Goal: Transaction & Acquisition: Purchase product/service

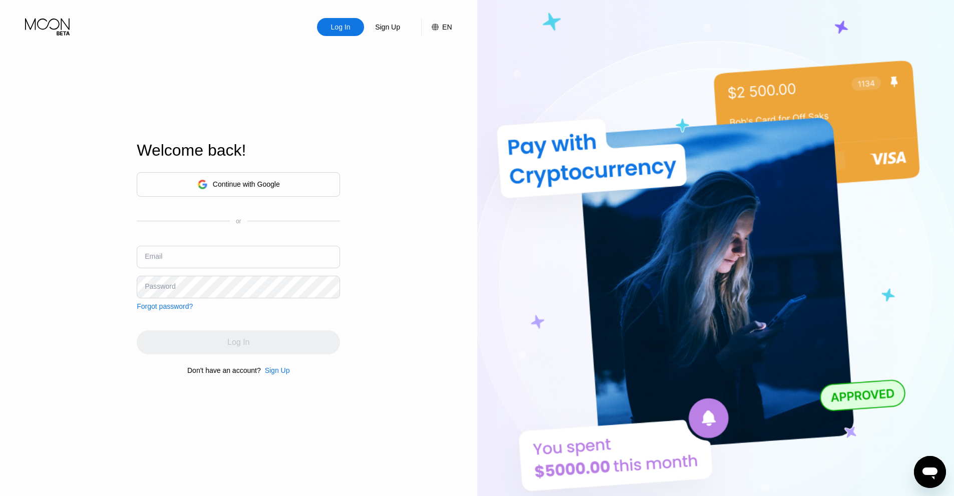
type input "[EMAIL_ADDRESS][DOMAIN_NAME]"
click at [259, 261] on input "[EMAIL_ADDRESS][DOMAIN_NAME]" at bounding box center [238, 257] width 203 height 23
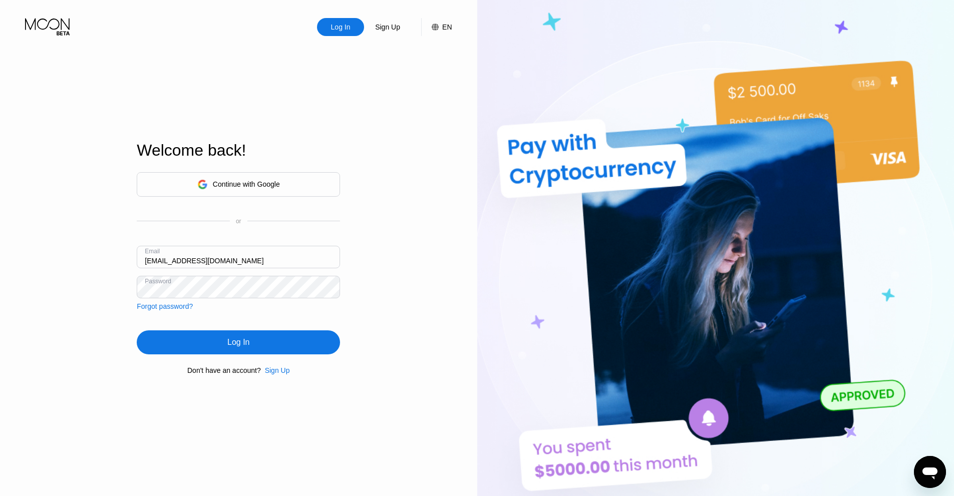
click at [255, 341] on div "Log In" at bounding box center [238, 343] width 203 height 24
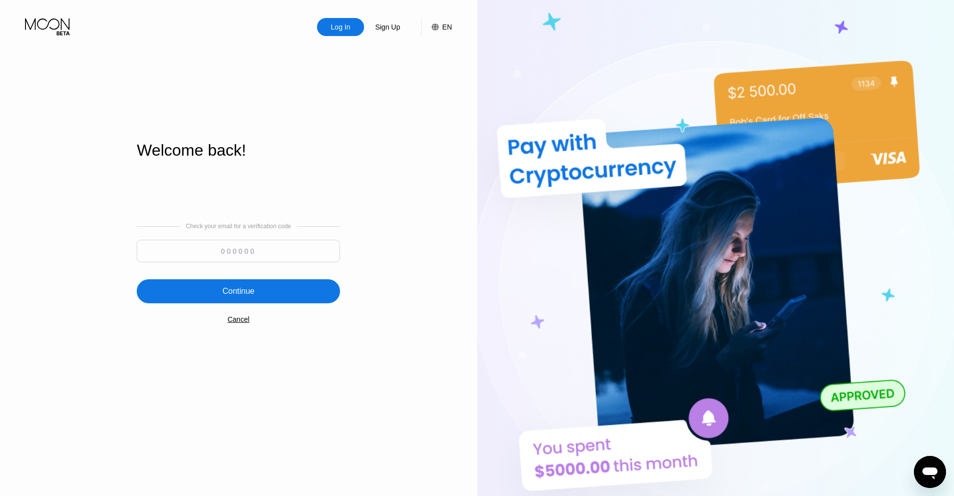
click at [276, 248] on input at bounding box center [238, 251] width 203 height 23
paste input "118954"
type input "118954"
click at [234, 288] on div "Continue" at bounding box center [238, 292] width 32 height 10
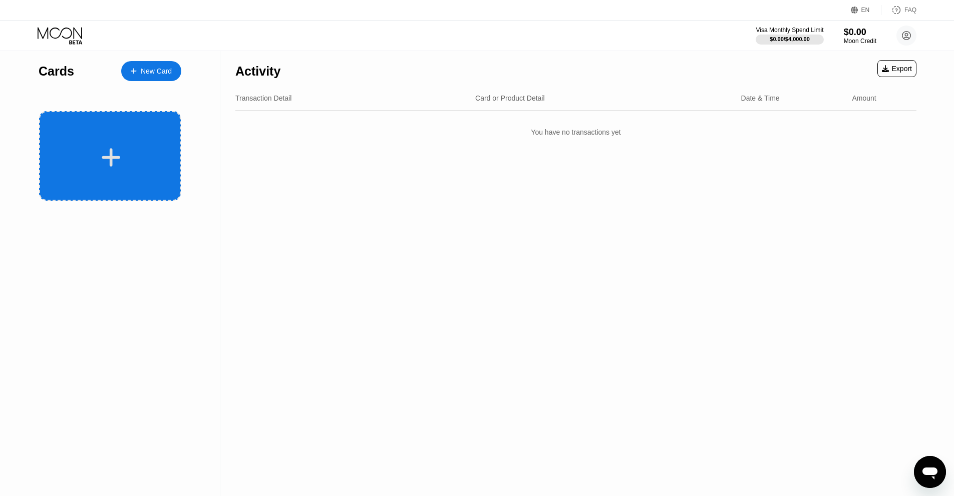
click at [136, 155] on div at bounding box center [111, 157] width 124 height 23
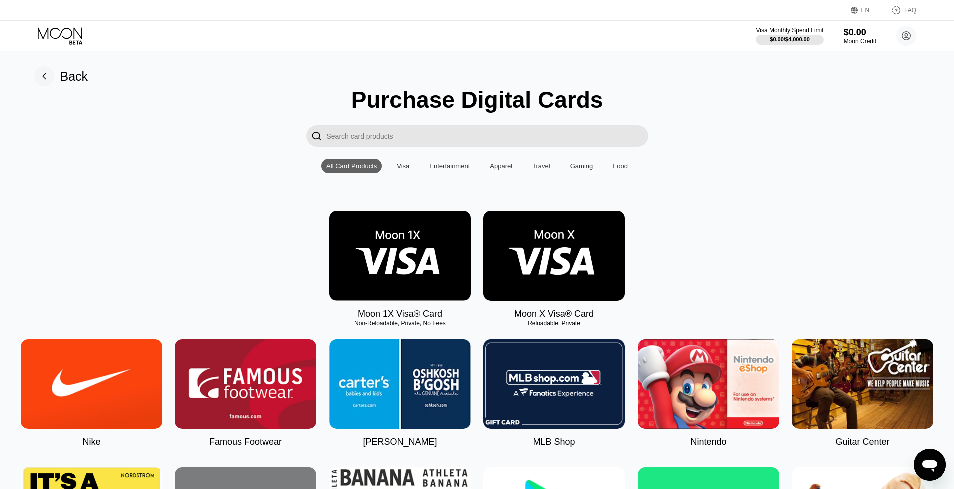
click at [407, 271] on img at bounding box center [400, 256] width 142 height 90
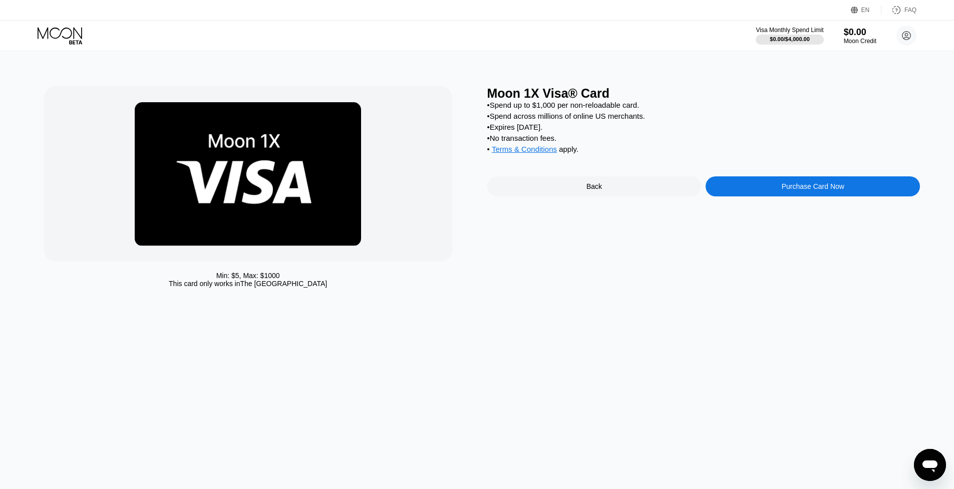
drag, startPoint x: 219, startPoint y: 278, endPoint x: 299, endPoint y: 291, distance: 81.1
click at [297, 288] on div "Min: $ 5 , Max: $ 1000 This card only works in The United States" at bounding box center [248, 280] width 408 height 16
drag, startPoint x: 304, startPoint y: 288, endPoint x: 231, endPoint y: 288, distance: 72.1
click at [246, 288] on div "This card only works in The United States" at bounding box center [248, 284] width 158 height 8
click at [241, 288] on div "This card only works in The United States" at bounding box center [248, 284] width 158 height 8
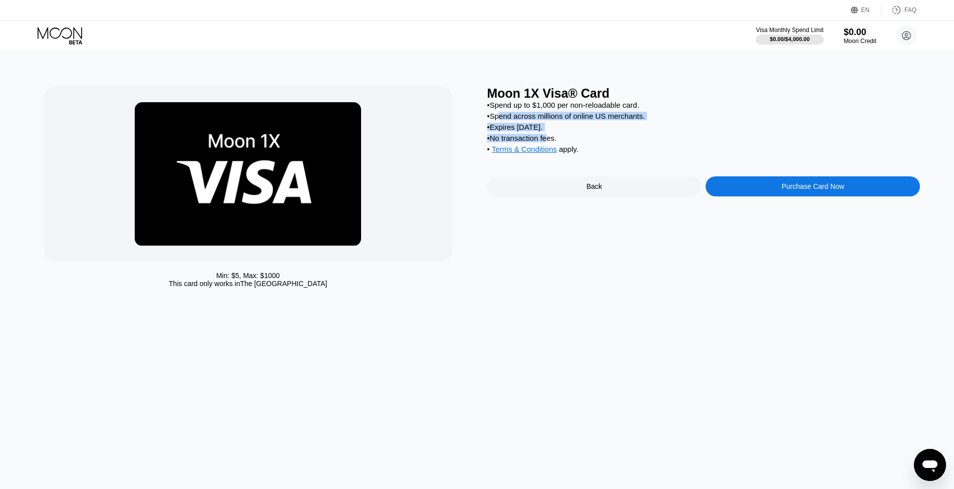
drag, startPoint x: 549, startPoint y: 144, endPoint x: 502, endPoint y: 115, distance: 55.6
click at [502, 115] on div "• Spend up to $1,000 per non-reloadable card. • Spend across millions of online…" at bounding box center [703, 130] width 433 height 58
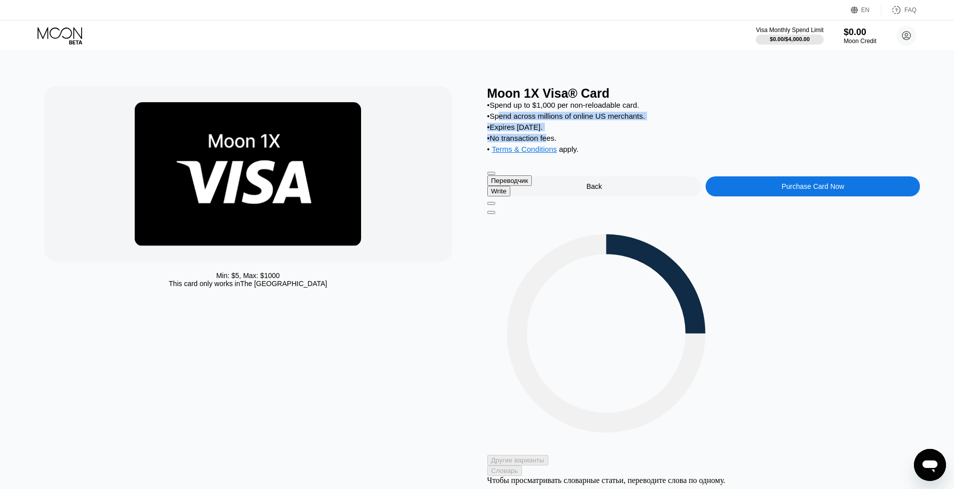
click at [590, 120] on div "• Spend across millions of online US merchants." at bounding box center [703, 116] width 433 height 9
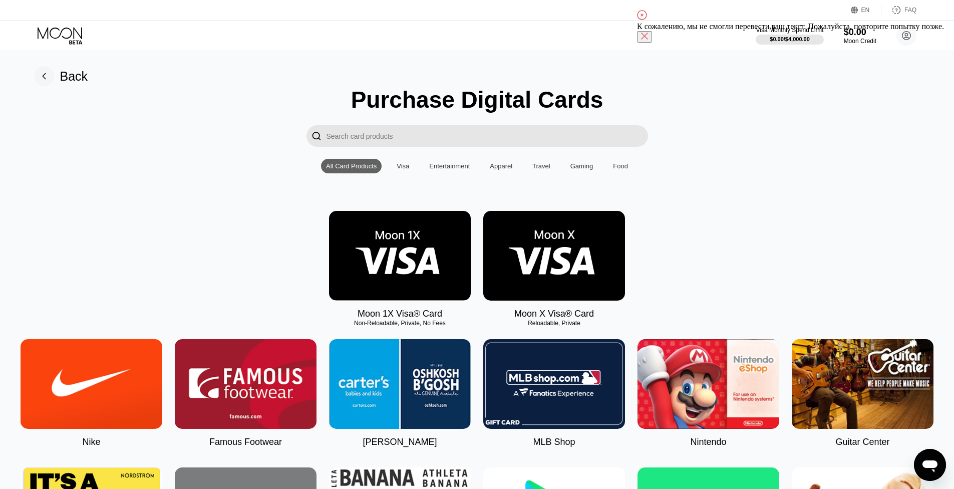
click at [546, 266] on img at bounding box center [554, 256] width 142 height 90
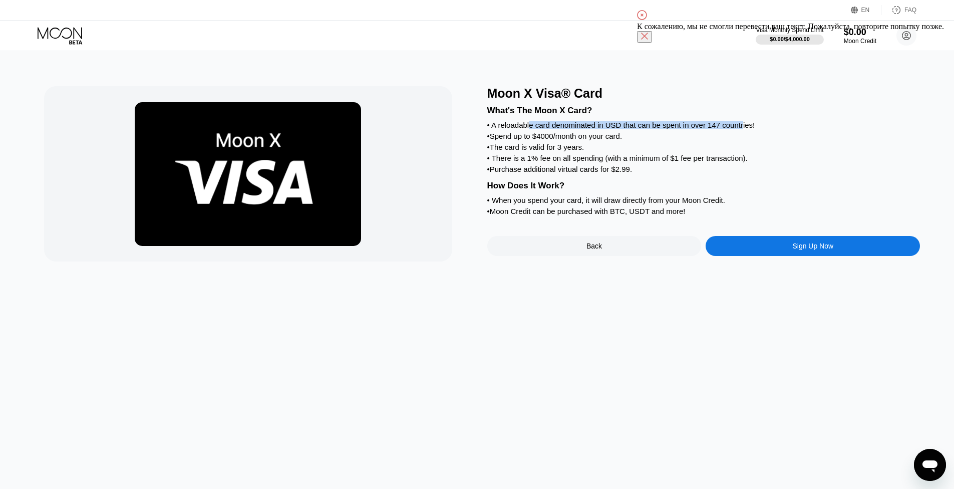
drag, startPoint x: 744, startPoint y: 131, endPoint x: 528, endPoint y: 126, distance: 216.0
click at [528, 126] on div "• A reloadable card denominated in USD that can be spent in over 147 countries!" at bounding box center [703, 125] width 433 height 9
click at [648, 33] on icon at bounding box center [644, 36] width 7 height 7
click at [606, 140] on div "• Spend up to $4000/month on your card." at bounding box center [703, 136] width 433 height 9
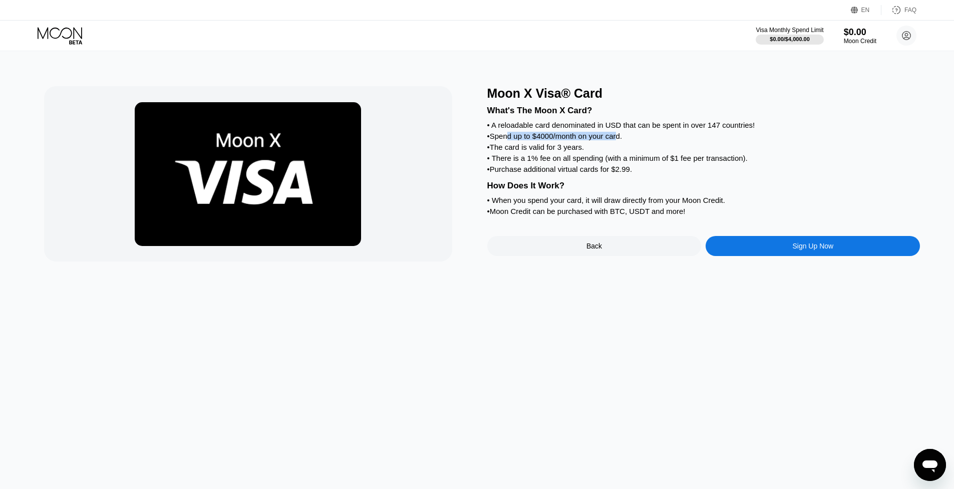
drag, startPoint x: 620, startPoint y: 142, endPoint x: 499, endPoint y: 140, distance: 120.2
click at [504, 140] on div "• Spend up to $4000/month on your card." at bounding box center [703, 136] width 433 height 9
click at [501, 140] on div "• Spend up to $4000/month on your card." at bounding box center [703, 136] width 433 height 9
click at [540, 154] on div "What's The Moon X Card? • A reloadable card denominated in USD that can be spen…" at bounding box center [703, 159] width 433 height 117
click at [540, 151] on div "• The card is valid for 3 years." at bounding box center [703, 147] width 433 height 9
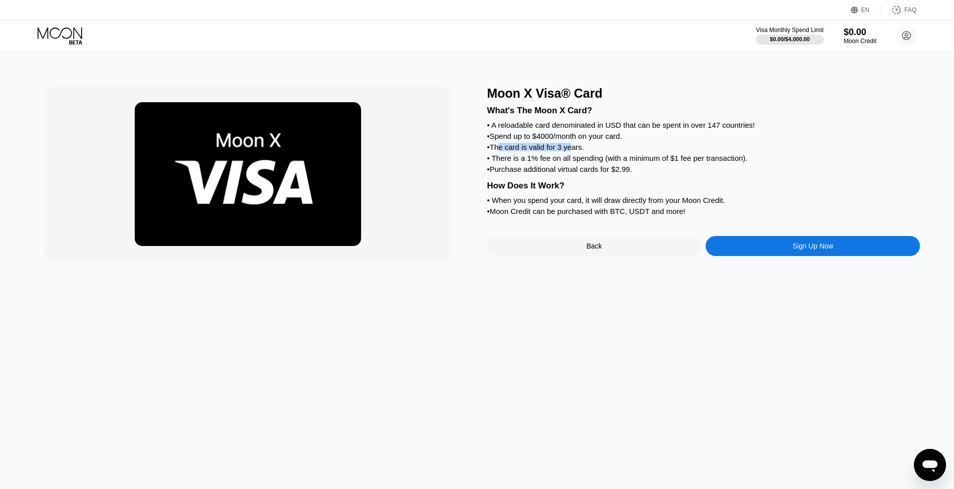
drag, startPoint x: 499, startPoint y: 156, endPoint x: 571, endPoint y: 157, distance: 72.1
click at [571, 151] on div "• The card is valid for 3 years." at bounding box center [703, 147] width 433 height 9
drag, startPoint x: 500, startPoint y: 167, endPoint x: 667, endPoint y: 169, distance: 166.3
click at [648, 162] on div "• There is a 1% fee on all spending (with a minimum of $1 fee per transaction)." at bounding box center [703, 158] width 433 height 9
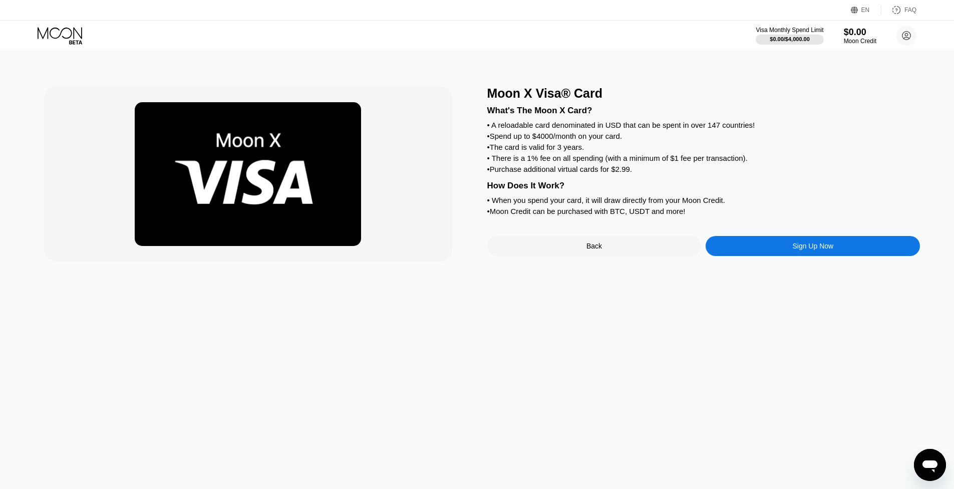
click at [664, 162] on div "• There is a 1% fee on all spending (with a minimum of $1 fee per transaction)." at bounding box center [703, 158] width 433 height 9
drag, startPoint x: 721, startPoint y: 168, endPoint x: 519, endPoint y: 163, distance: 202.4
click at [530, 162] on div "• There is a 1% fee on all spending (with a minimum of $1 fee per transaction)." at bounding box center [703, 158] width 433 height 9
drag, startPoint x: 502, startPoint y: 180, endPoint x: 577, endPoint y: 182, distance: 74.7
click at [577, 173] on div "• Purchase additional virtual cards for $2.99." at bounding box center [703, 169] width 433 height 9
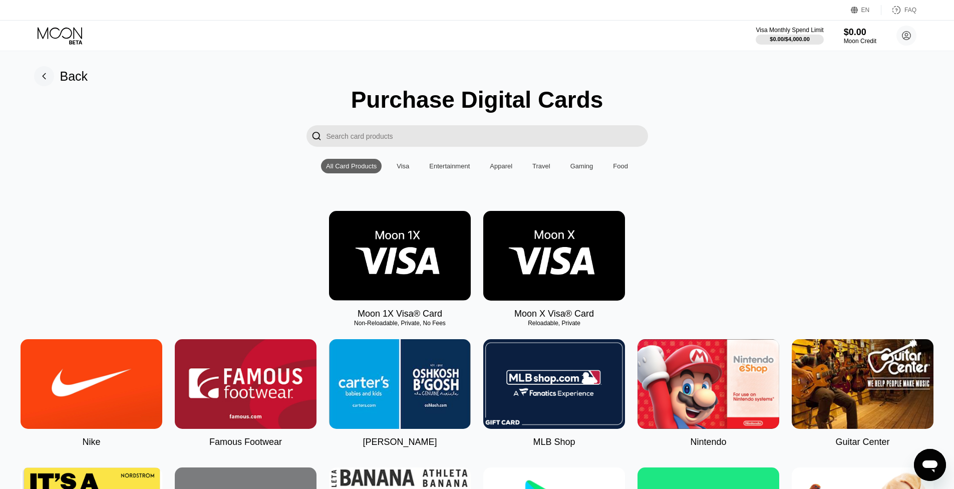
click at [408, 265] on img at bounding box center [400, 256] width 142 height 90
click at [70, 78] on div "Back" at bounding box center [74, 76] width 28 height 15
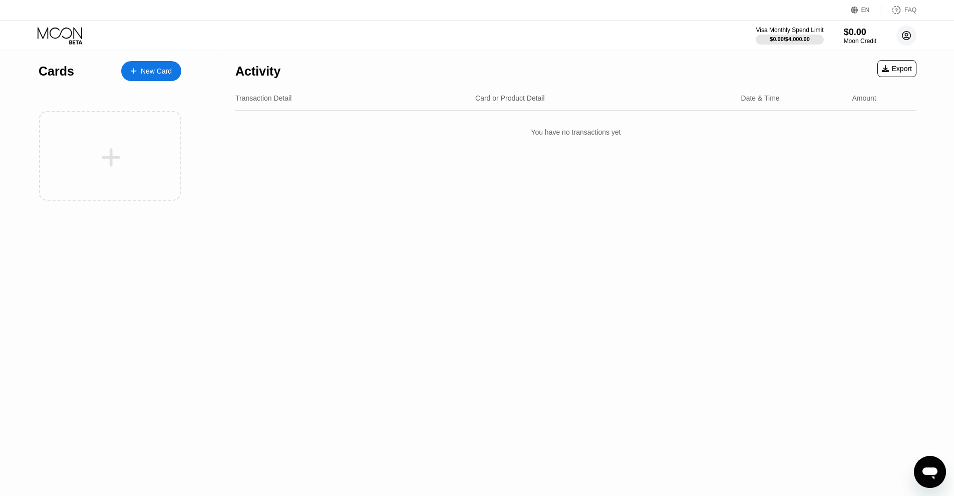
click at [907, 39] on circle at bounding box center [907, 36] width 20 height 20
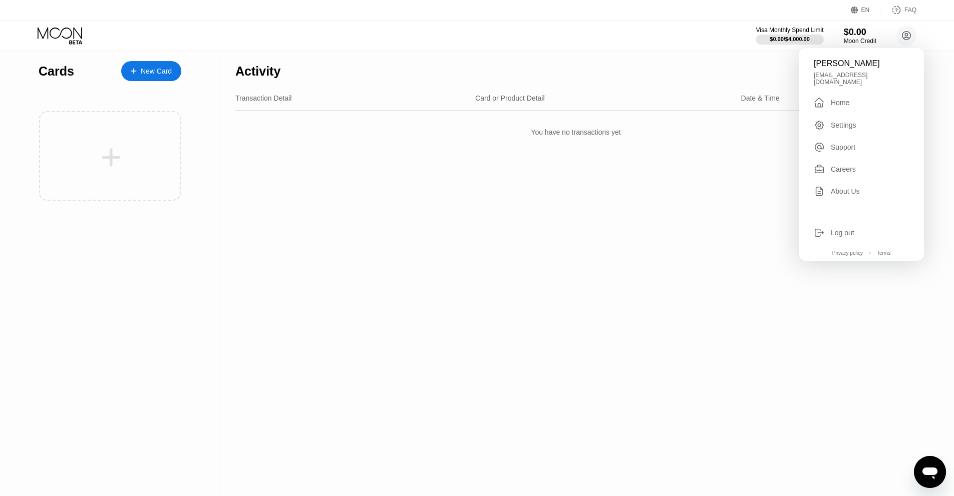
click at [857, 10] on icon at bounding box center [855, 11] width 8 height 8
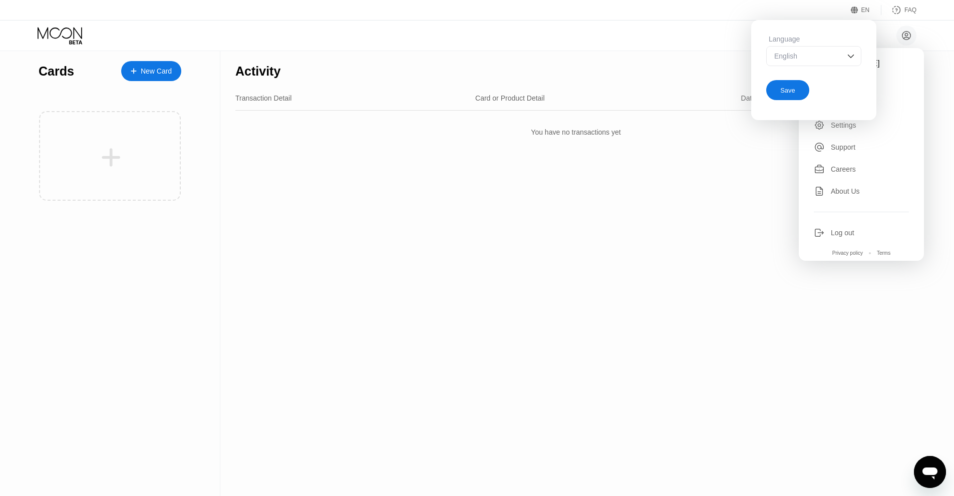
click at [832, 52] on div "English" at bounding box center [813, 56] width 95 height 20
click at [948, 48] on div "[PERSON_NAME] [EMAIL_ADDRESS][DOMAIN_NAME]  Home Settings Support Careers Abou…" at bounding box center [477, 36] width 954 height 30
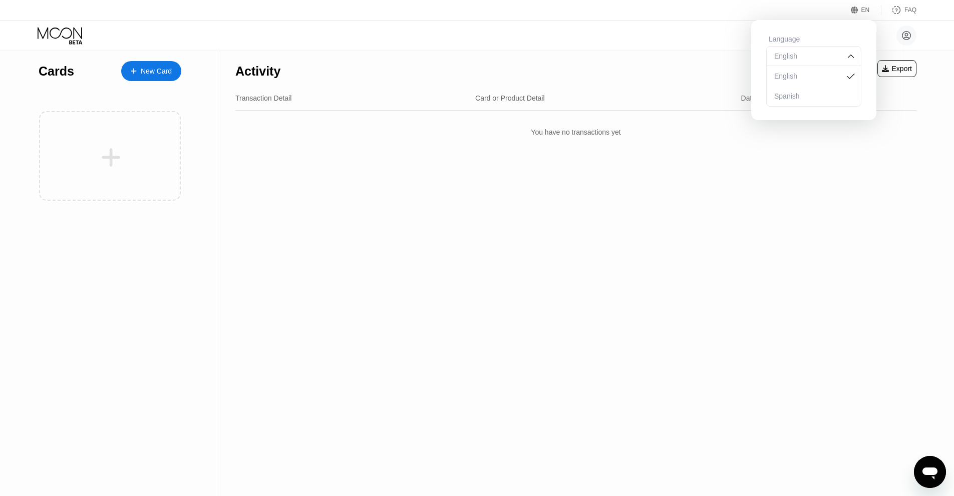
click at [864, 9] on div "EN" at bounding box center [866, 10] width 9 height 7
click at [904, 34] on circle at bounding box center [907, 36] width 20 height 20
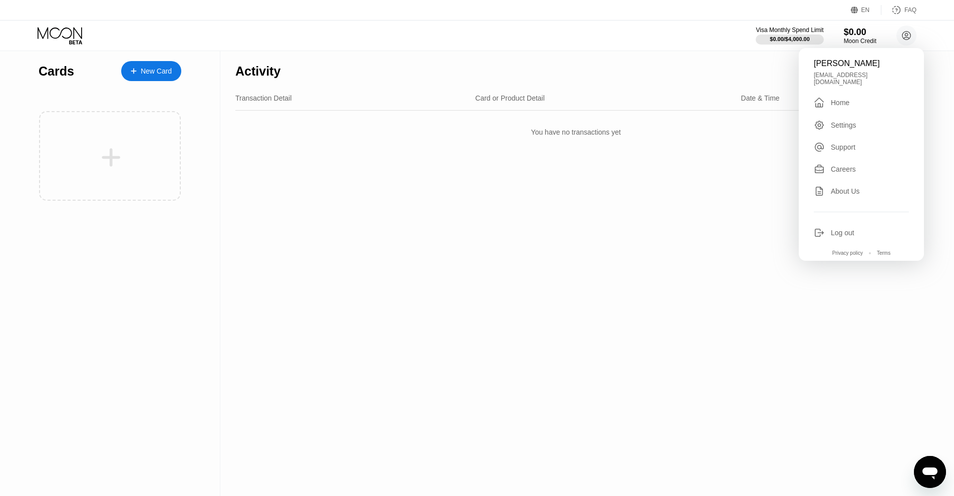
click at [835, 121] on div "Settings" at bounding box center [844, 125] width 26 height 8
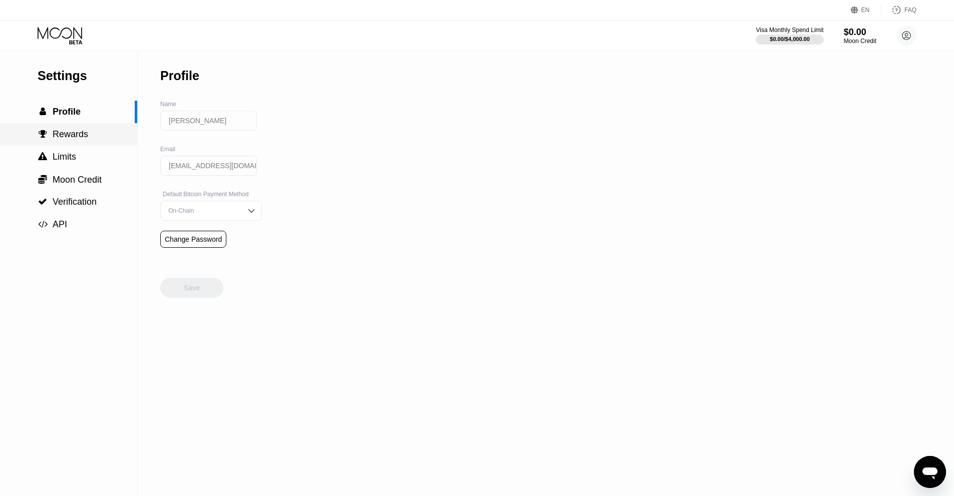
click at [73, 139] on span "Rewards" at bounding box center [71, 134] width 36 height 10
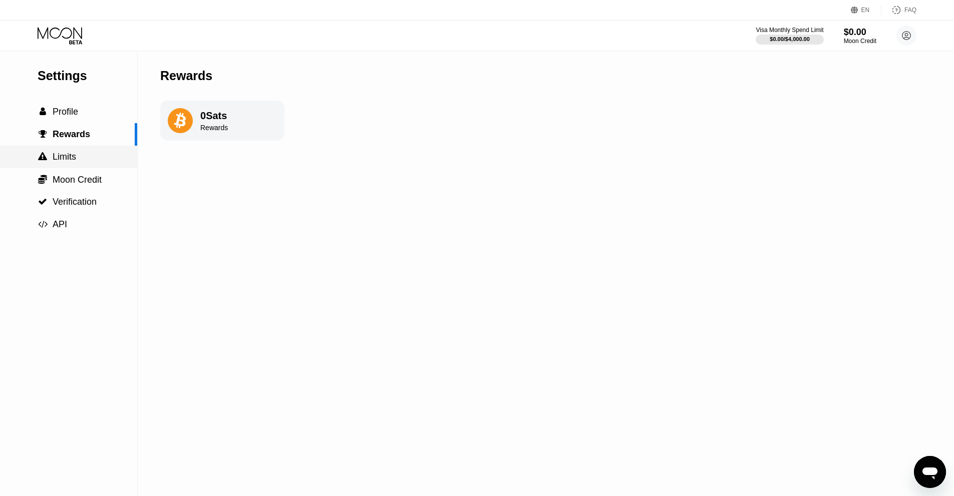
click at [66, 159] on span "Limits" at bounding box center [65, 157] width 24 height 10
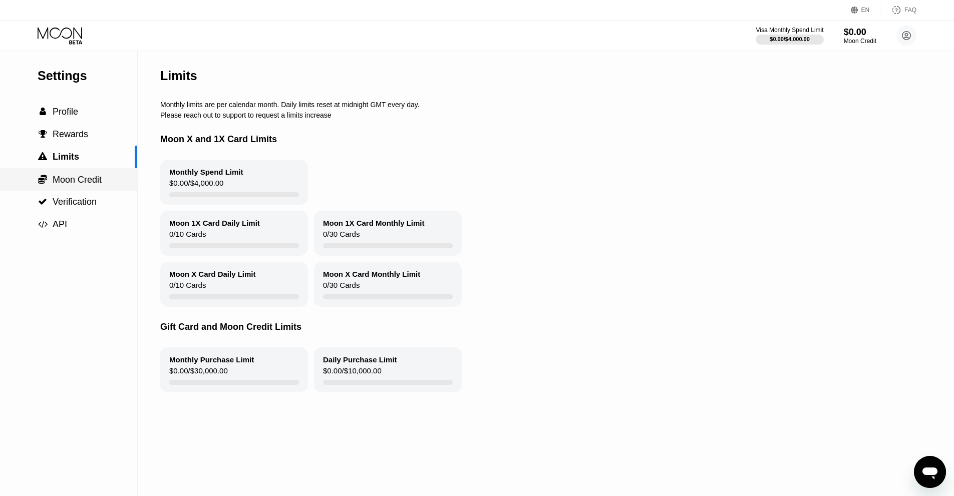
click at [66, 181] on span "Moon Credit" at bounding box center [77, 180] width 49 height 10
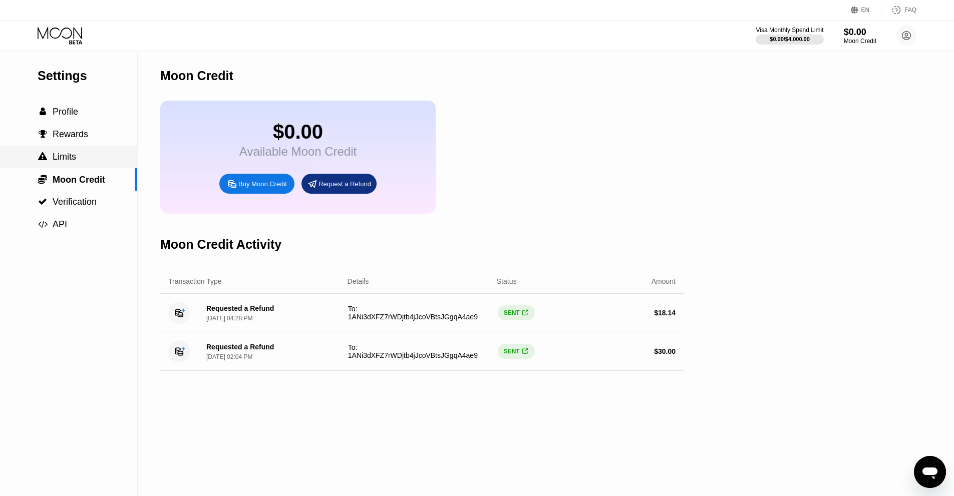
click at [71, 162] on span "Limits" at bounding box center [65, 157] width 24 height 10
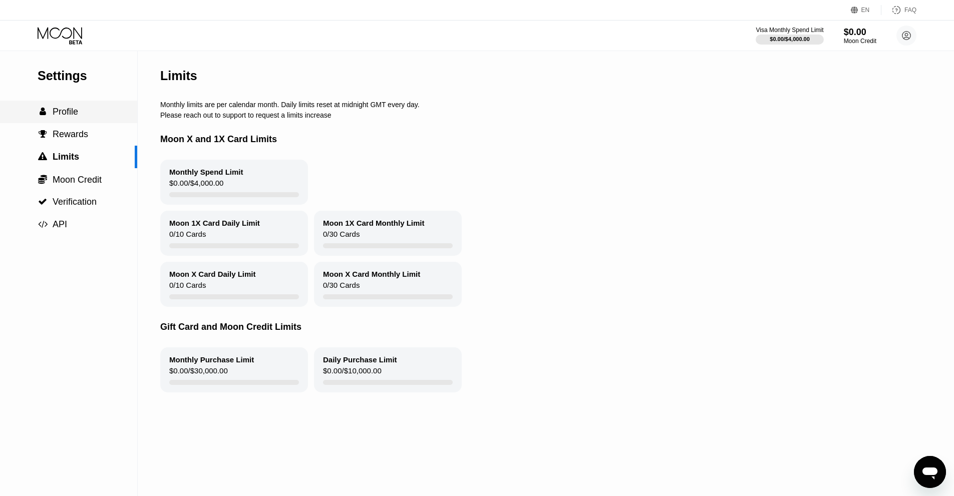
click at [70, 117] on span "Profile" at bounding box center [66, 112] width 26 height 10
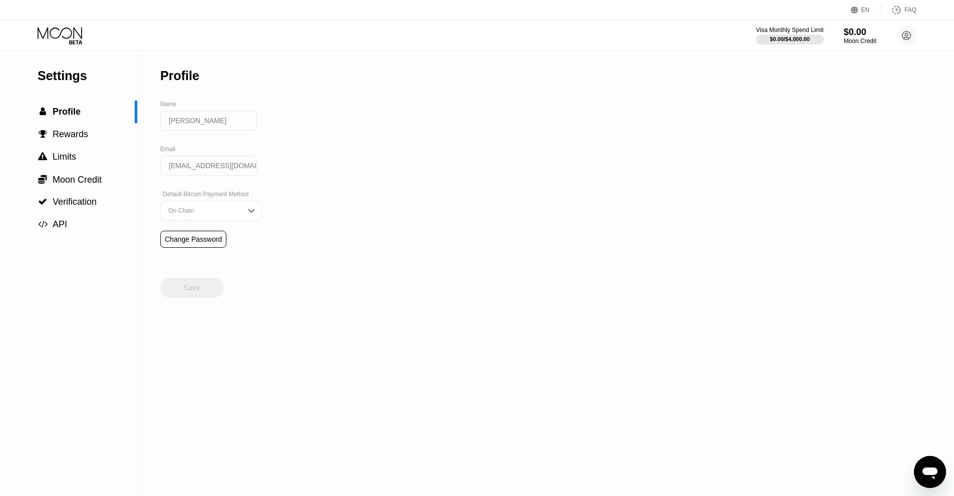
click at [66, 37] on icon at bounding box center [61, 36] width 47 height 18
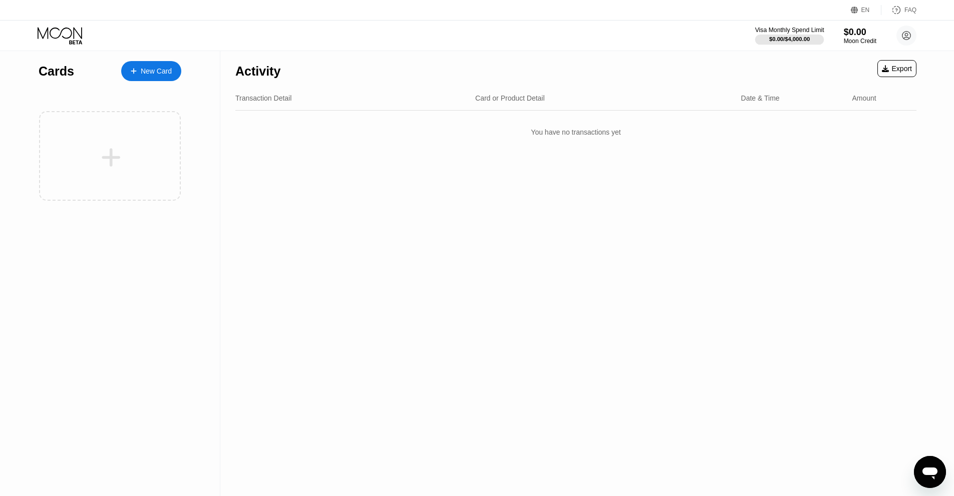
click at [791, 39] on div "$0.00 / $4,000.00" at bounding box center [789, 39] width 41 height 6
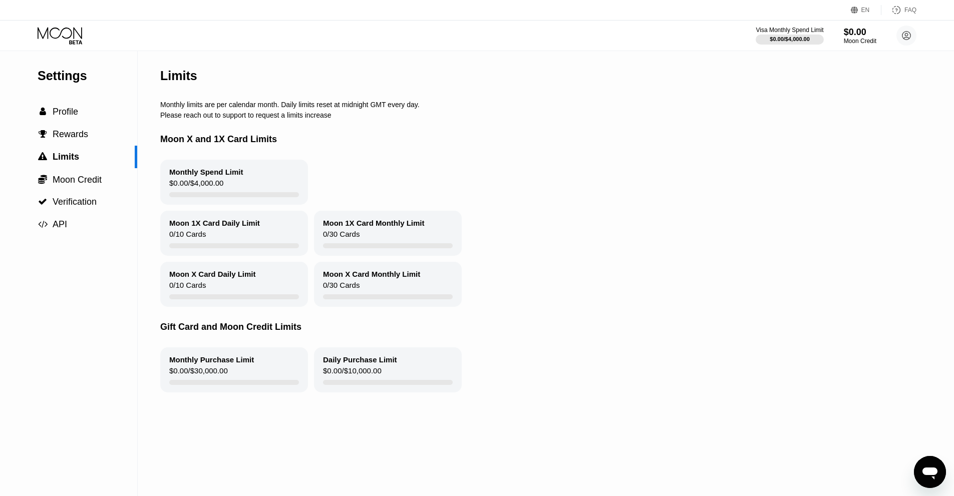
click at [62, 34] on icon at bounding box center [61, 36] width 47 height 18
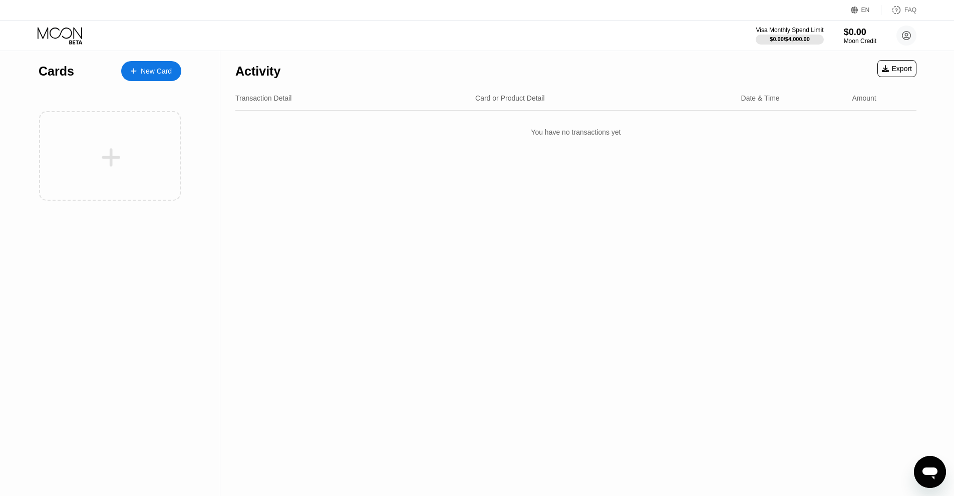
click at [150, 73] on div "New Card" at bounding box center [156, 71] width 31 height 9
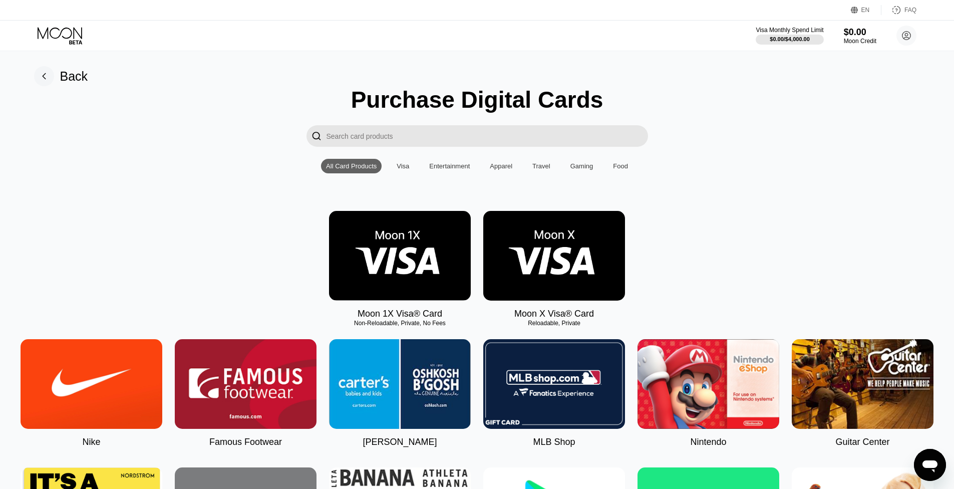
click at [571, 266] on img at bounding box center [554, 256] width 142 height 90
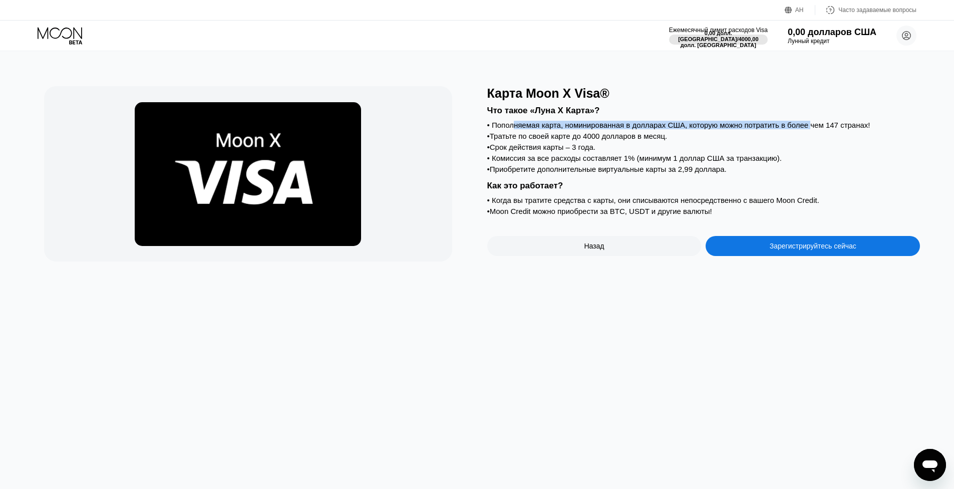
drag, startPoint x: 515, startPoint y: 130, endPoint x: 818, endPoint y: 133, distance: 302.1
click at [816, 129] on font "Пополняемая карта, номинированная в долларах США, которую можно потратить в бол…" at bounding box center [681, 125] width 379 height 9
drag, startPoint x: 832, startPoint y: 132, endPoint x: 770, endPoint y: 127, distance: 61.8
click at [770, 127] on div "Что такое «Луна X Карта»? • Пополняемая карта, номинированная в долларах США, к…" at bounding box center [703, 159] width 433 height 117
drag, startPoint x: 500, startPoint y: 140, endPoint x: 660, endPoint y: 142, distance: 159.8
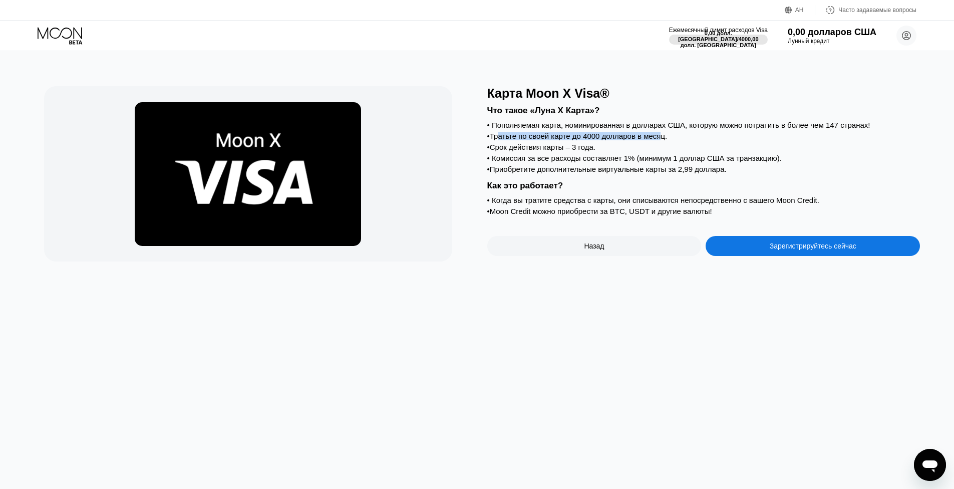
click at [660, 140] on font "Тратьте по своей карте до 4000 долларов в месяц." at bounding box center [578, 136] width 177 height 9
drag, startPoint x: 500, startPoint y: 153, endPoint x: 590, endPoint y: 154, distance: 90.2
click at [590, 151] on font "Срок действия карты – 3 года." at bounding box center [543, 147] width 106 height 9
drag, startPoint x: 518, startPoint y: 168, endPoint x: 685, endPoint y: 170, distance: 166.8
click at [655, 162] on font "Комиссия за все расходы составляет 1% (минимум 1 доллар США за транзакцию)." at bounding box center [637, 158] width 290 height 9
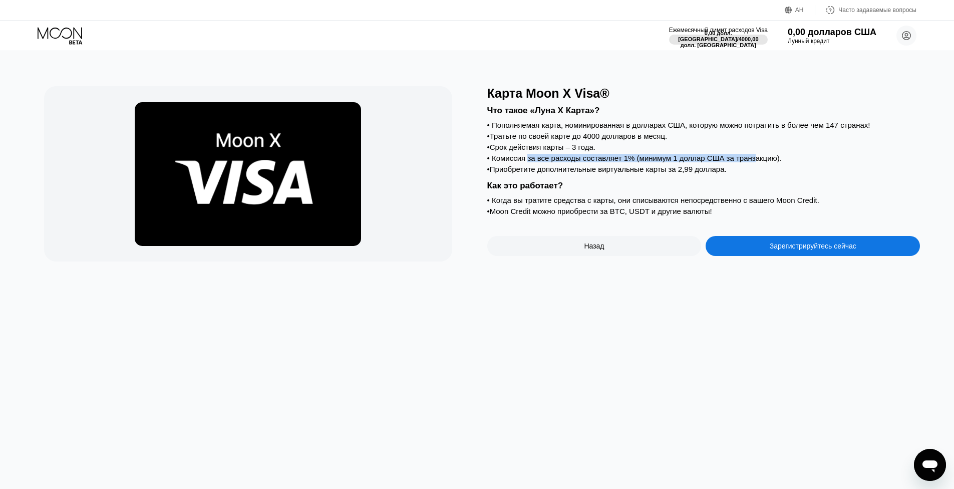
drag, startPoint x: 751, startPoint y: 169, endPoint x: 525, endPoint y: 167, distance: 225.9
click at [526, 162] on font "Комиссия за все расходы составляет 1% (минимум 1 доллар США за транзакцию)." at bounding box center [637, 158] width 290 height 9
drag, startPoint x: 499, startPoint y: 179, endPoint x: 703, endPoint y: 183, distance: 204.4
click at [703, 173] on font "Приобретите дополнительные виртуальные карты за 2,99 доллара." at bounding box center [608, 169] width 237 height 9
click at [608, 173] on font "Приобретите дополнительные виртуальные карты за 2,99 доллара." at bounding box center [608, 169] width 237 height 9
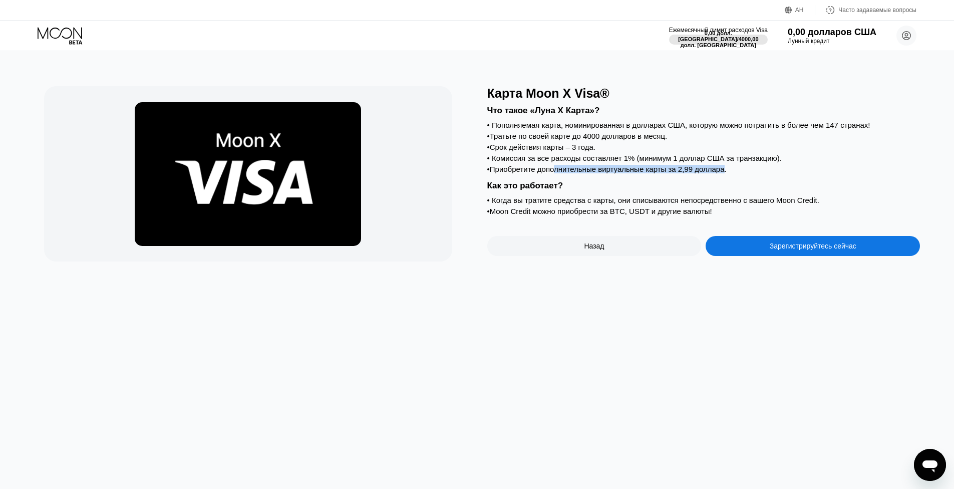
drag, startPoint x: 718, startPoint y: 182, endPoint x: 536, endPoint y: 180, distance: 181.8
click at [547, 173] on font "Приобретите дополнительные виртуальные карты за 2,99 доллара." at bounding box center [608, 169] width 237 height 9
click at [541, 173] on font "Приобретите дополнительные виртуальные карты за 2,99 доллара." at bounding box center [608, 169] width 237 height 9
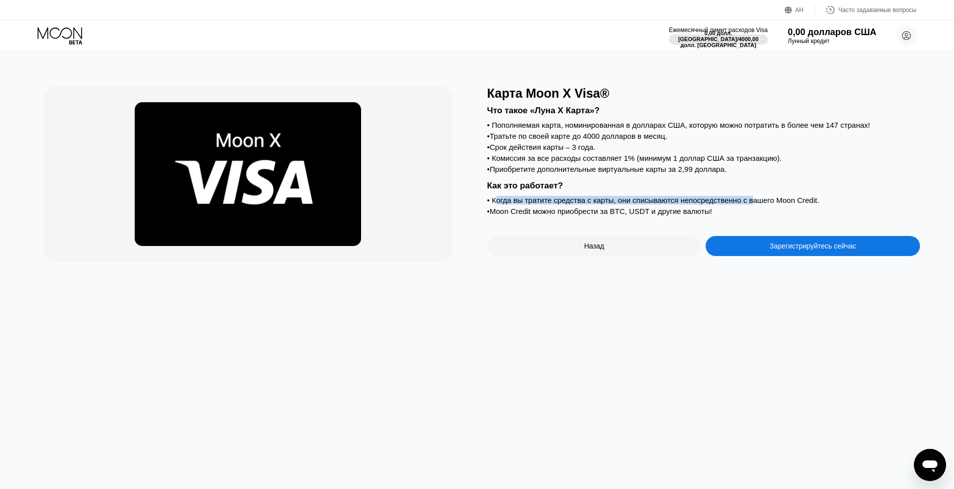
drag, startPoint x: 500, startPoint y: 211, endPoint x: 757, endPoint y: 215, distance: 257.0
click at [751, 204] on font "Когда вы тратите средства с карты, они списываются непосредственно с вашего Moo…" at bounding box center [656, 200] width 328 height 9
drag, startPoint x: 801, startPoint y: 214, endPoint x: 568, endPoint y: 211, distance: 234.0
click at [570, 204] on font "Когда вы тратите средства с карты, они списываются непосредственно с вашего Moo…" at bounding box center [656, 200] width 328 height 9
drag, startPoint x: 500, startPoint y: 223, endPoint x: 684, endPoint y: 227, distance: 183.4
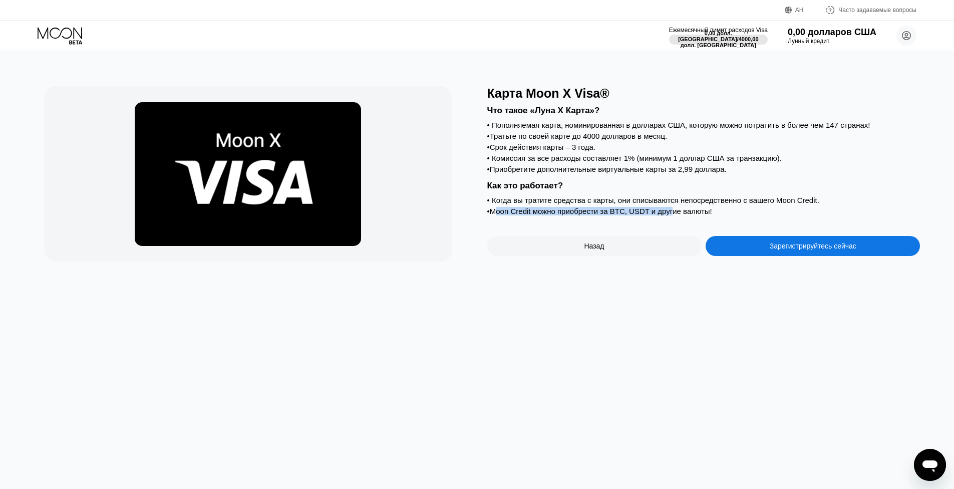
click at [683, 215] on font "Moon Credit можно приобрести за BTC, USDT и другие валюты!" at bounding box center [601, 211] width 222 height 9
click at [62, 35] on icon at bounding box center [61, 36] width 47 height 18
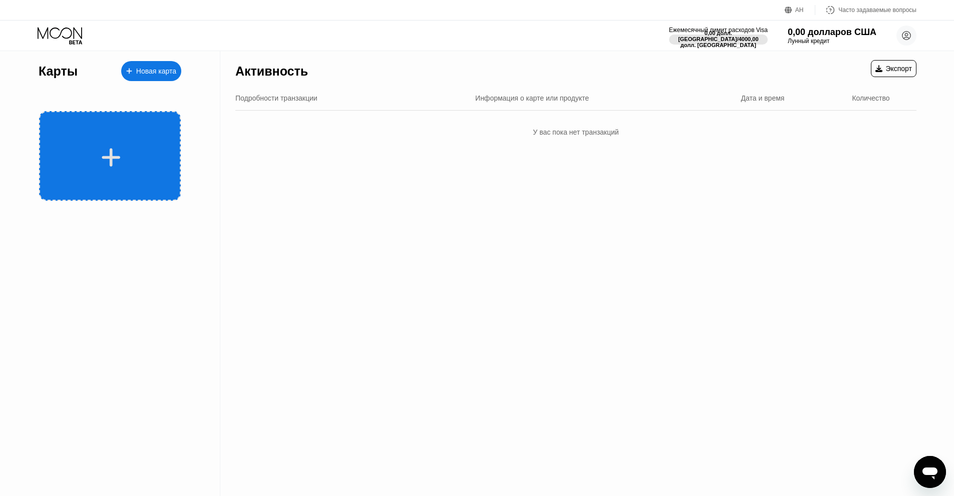
click at [145, 148] on div at bounding box center [111, 157] width 124 height 23
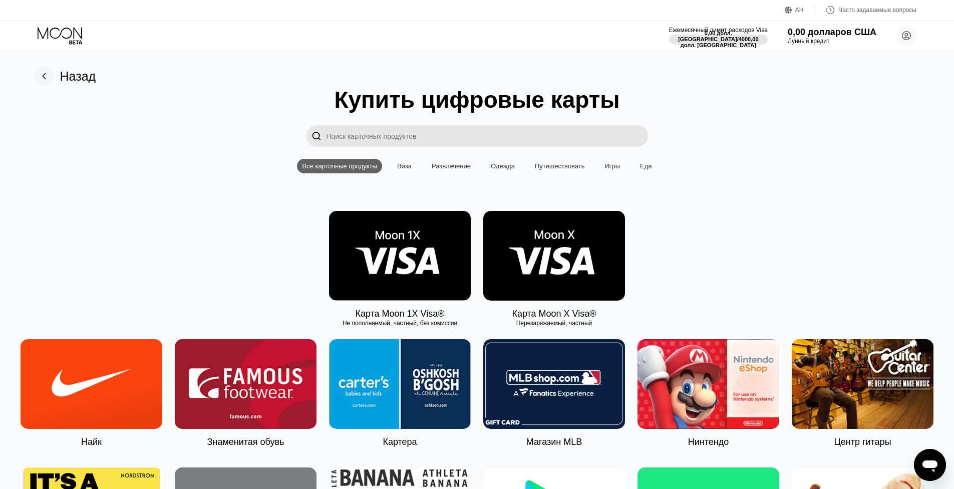
click at [393, 254] on img at bounding box center [400, 256] width 142 height 90
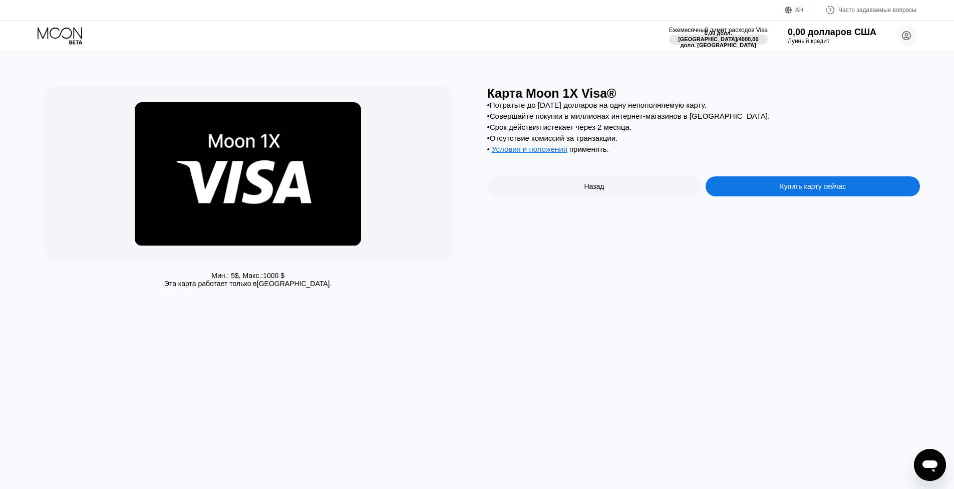
click at [546, 196] on div "Назад" at bounding box center [594, 186] width 214 height 20
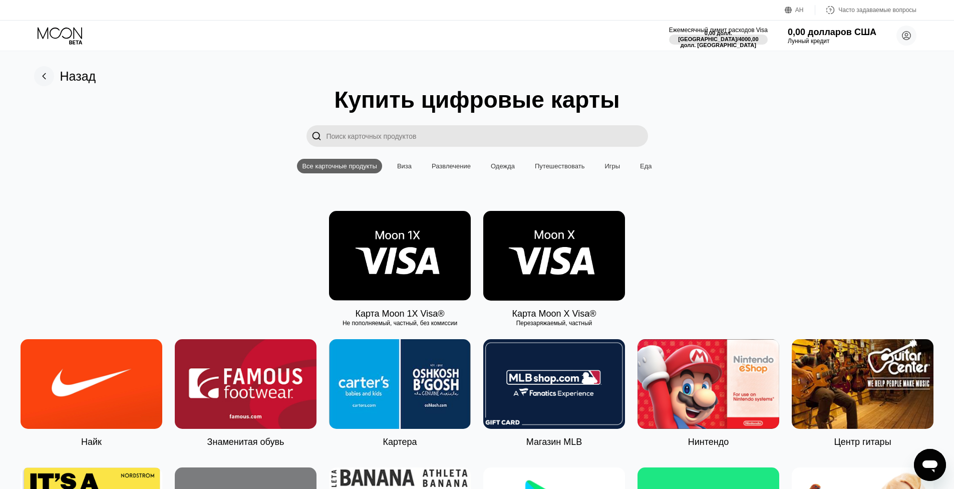
click at [565, 254] on img at bounding box center [554, 256] width 142 height 90
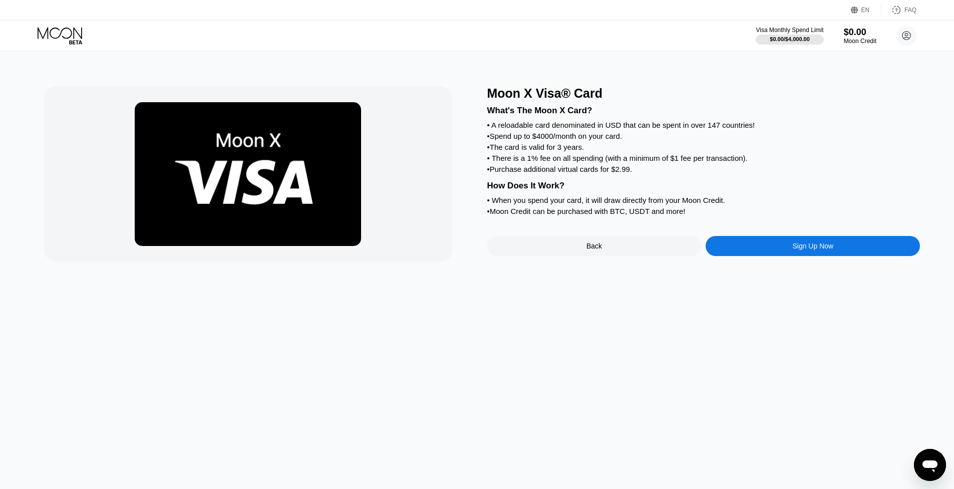
click at [639, 140] on div "• Spend up to $4000/month on your card." at bounding box center [703, 136] width 433 height 9
click at [78, 32] on icon at bounding box center [61, 36] width 47 height 18
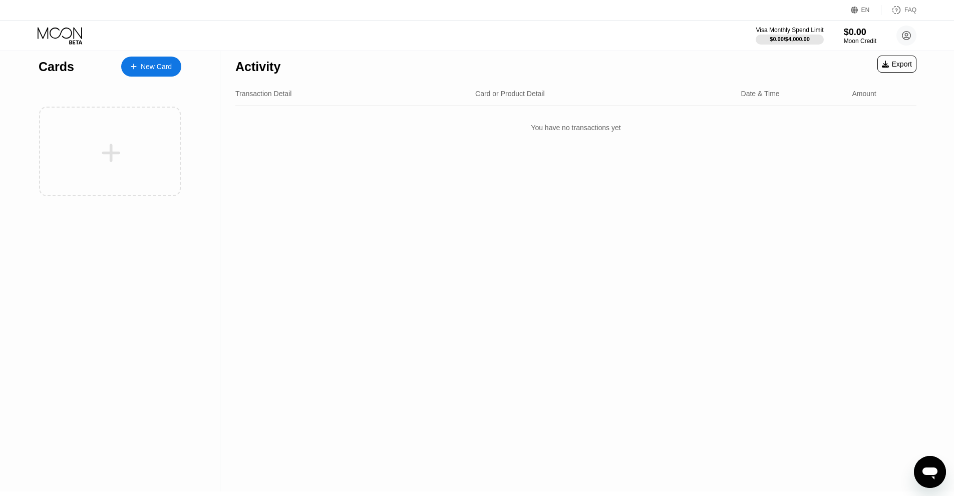
scroll to position [154, 0]
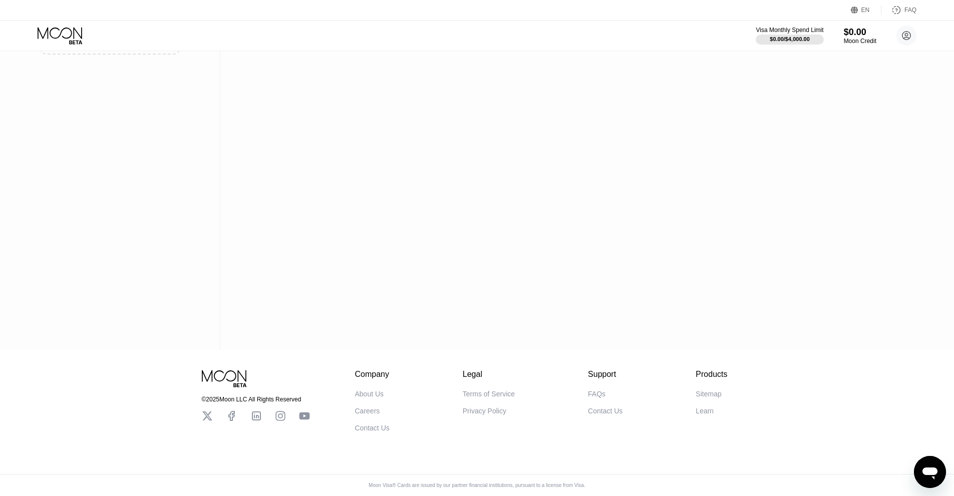
click at [210, 411] on icon at bounding box center [207, 416] width 11 height 11
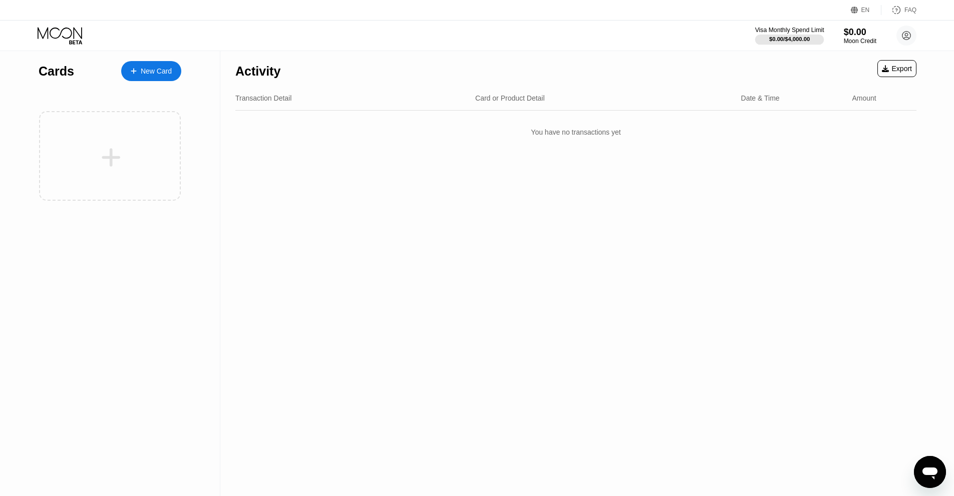
click at [791, 38] on div "$0.00 / $4,000.00" at bounding box center [789, 39] width 41 height 6
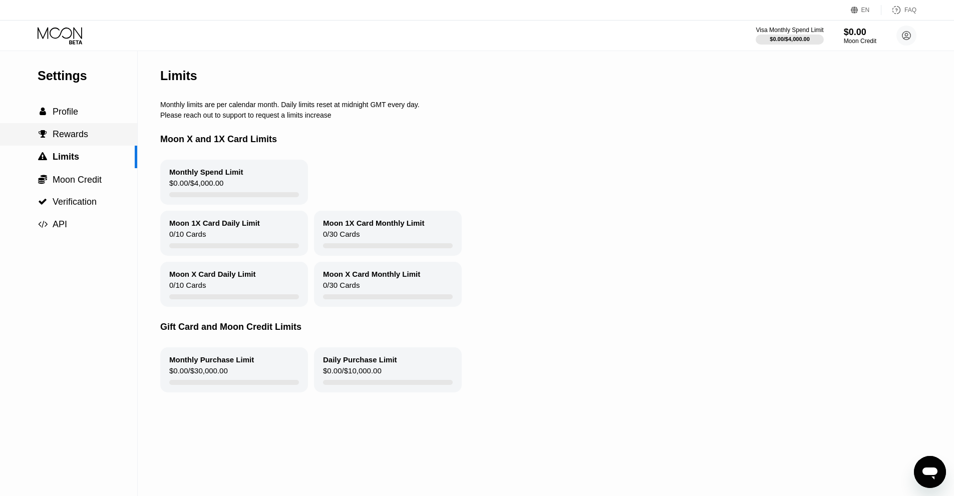
click at [80, 145] on div " Rewards" at bounding box center [68, 134] width 137 height 23
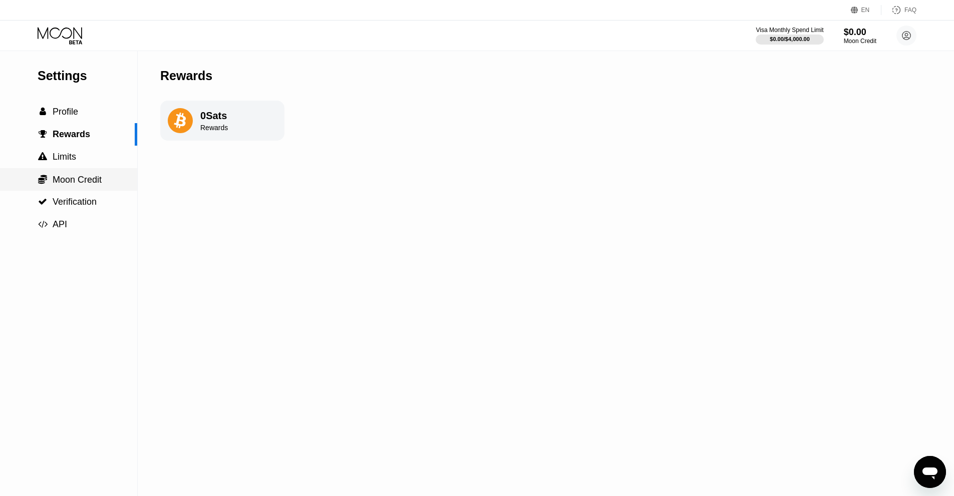
click at [74, 184] on span "Moon Credit" at bounding box center [77, 180] width 49 height 10
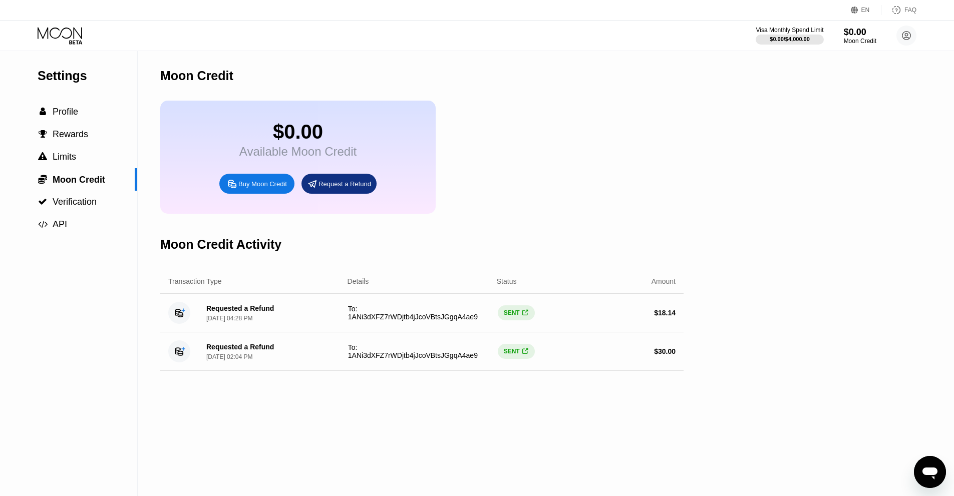
click at [258, 188] on div "Buy Moon Credit" at bounding box center [262, 184] width 49 height 9
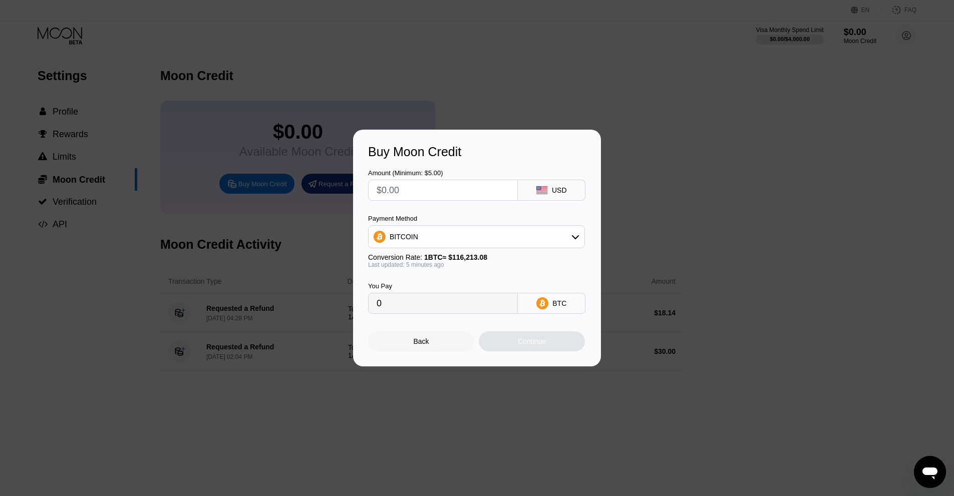
click at [567, 186] on div "USD" at bounding box center [552, 190] width 68 height 21
click at [519, 237] on div "BITCOIN" at bounding box center [477, 237] width 216 height 20
click at [504, 232] on div "BITCOIN" at bounding box center [477, 237] width 216 height 20
click at [788, 187] on div "Buy Moon Credit Amount (Minimum: $5.00) USD Payment Method BITCOIN Conversion R…" at bounding box center [477, 248] width 954 height 237
